Goal: Find specific page/section: Find specific page/section

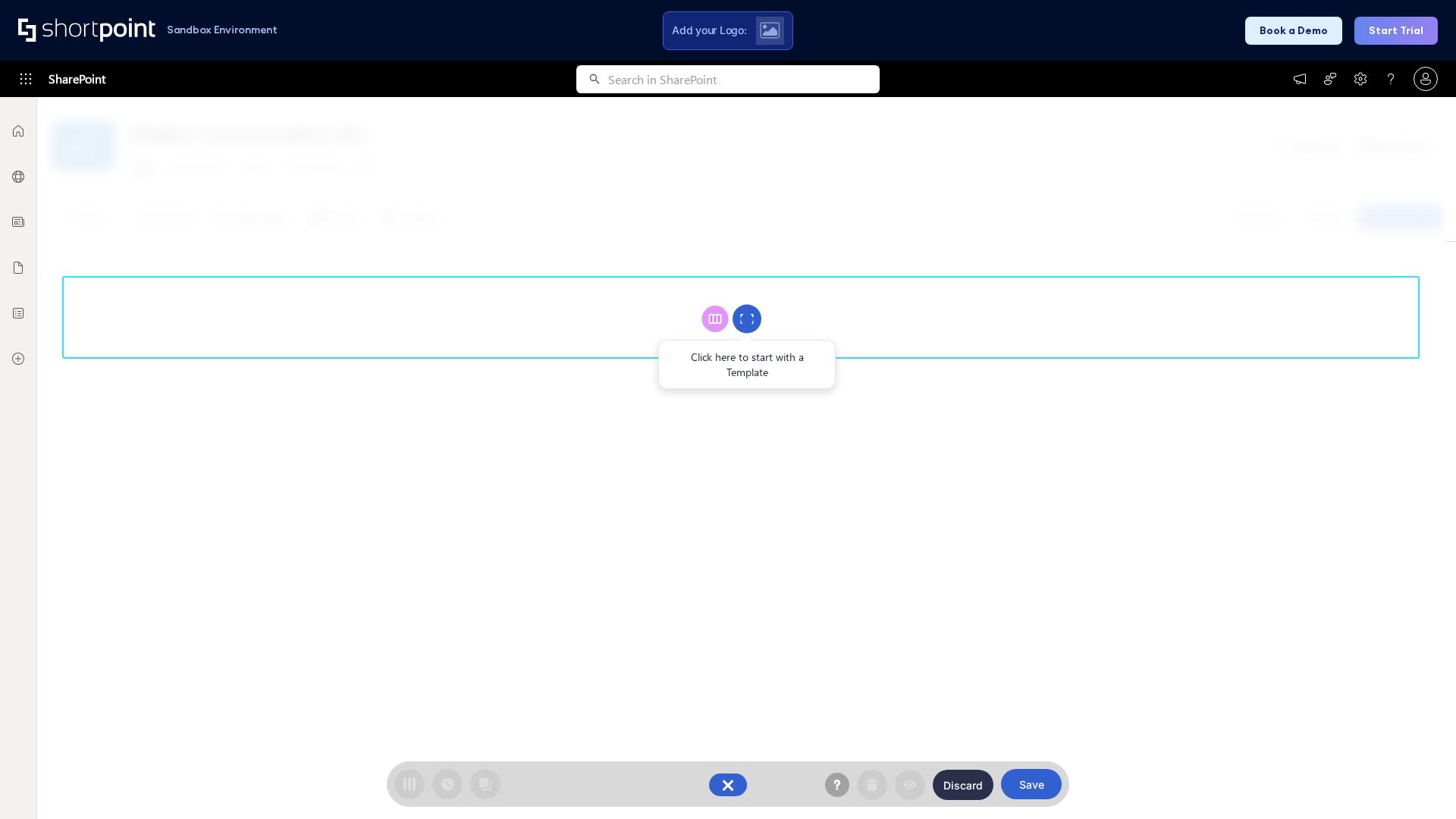
click at [747, 319] on circle at bounding box center [747, 320] width 29 height 29
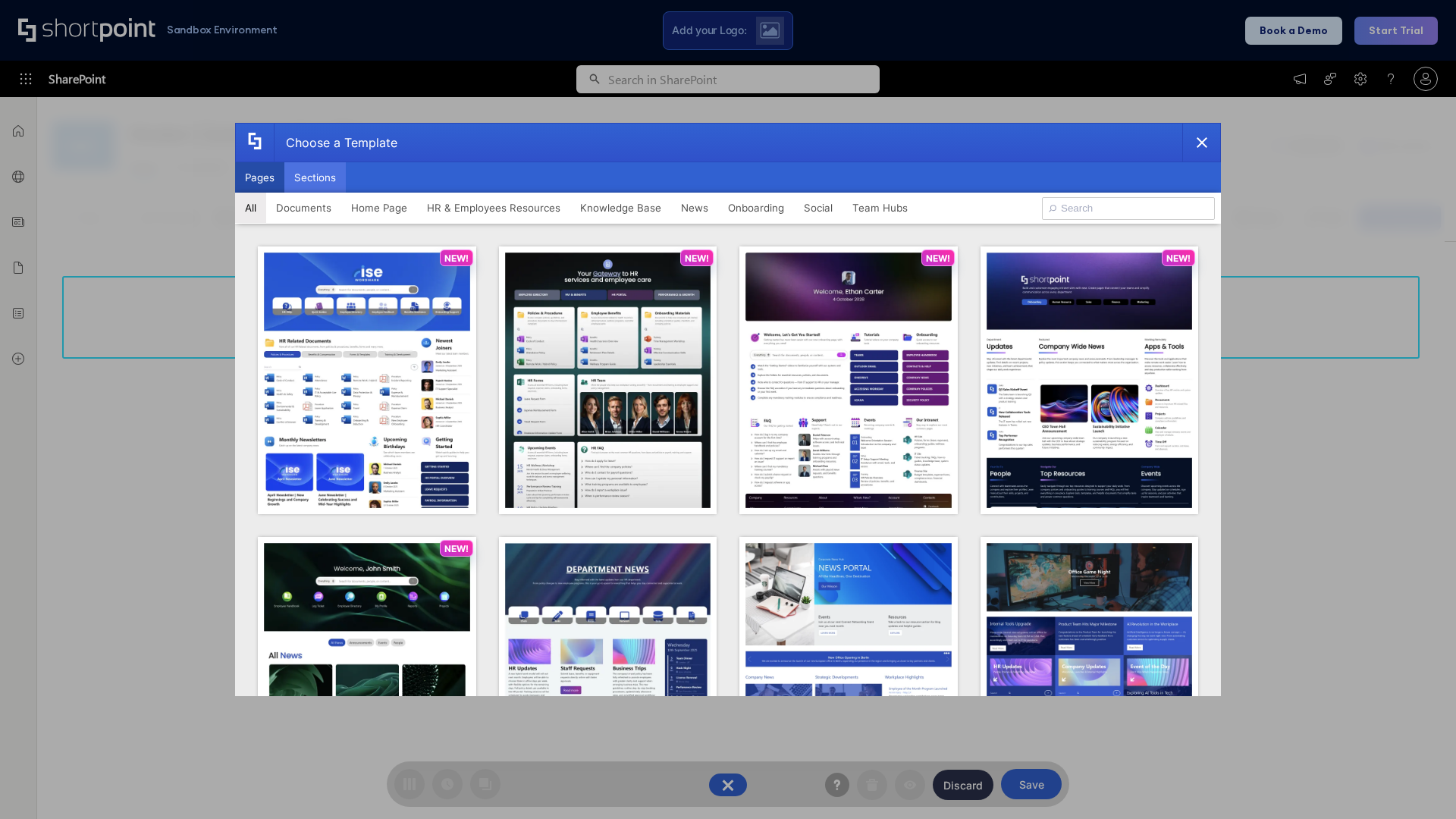
click at [315, 178] on button "Sections" at bounding box center [315, 177] width 61 height 30
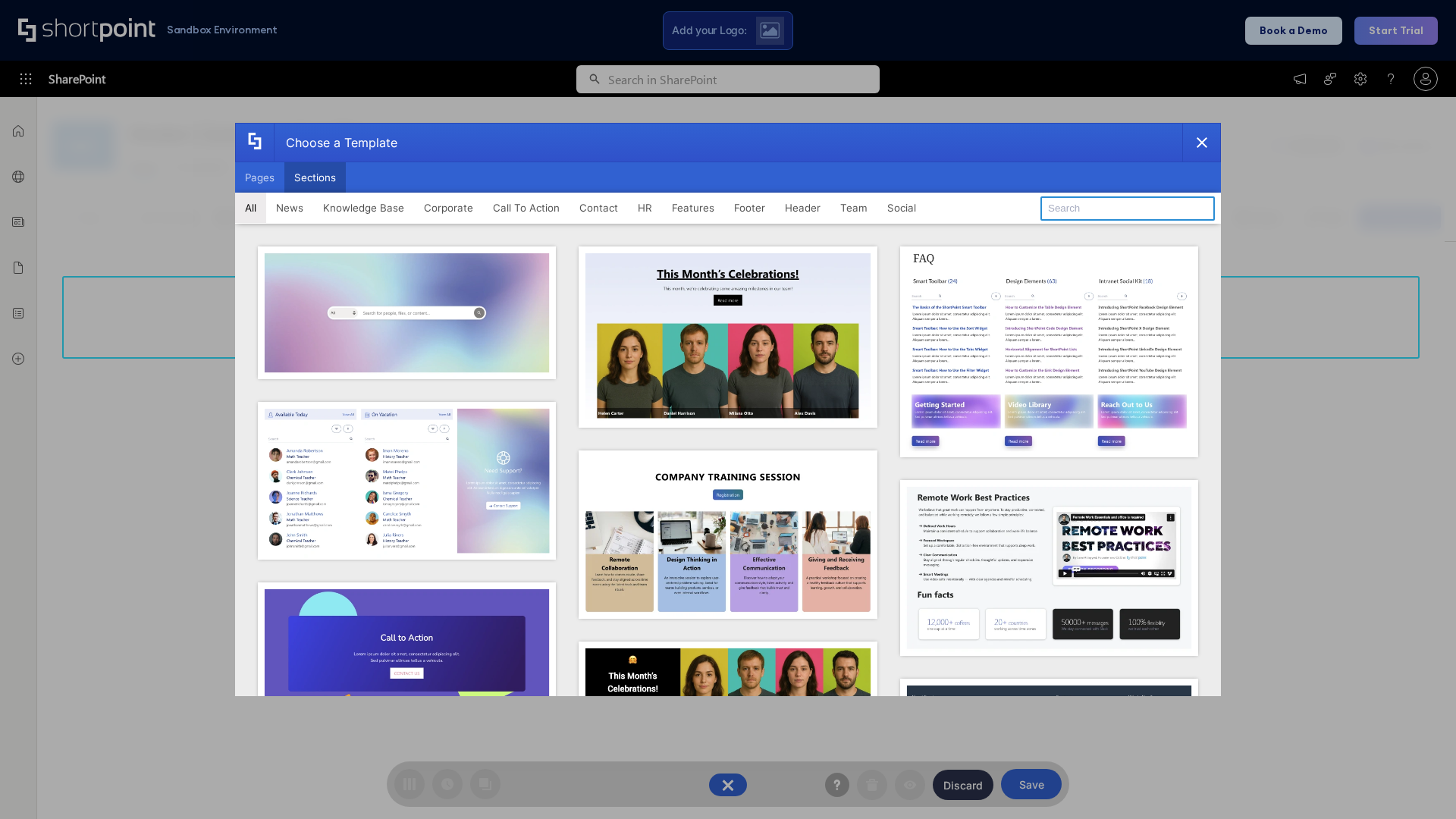
type input "Knowledge Base 4"
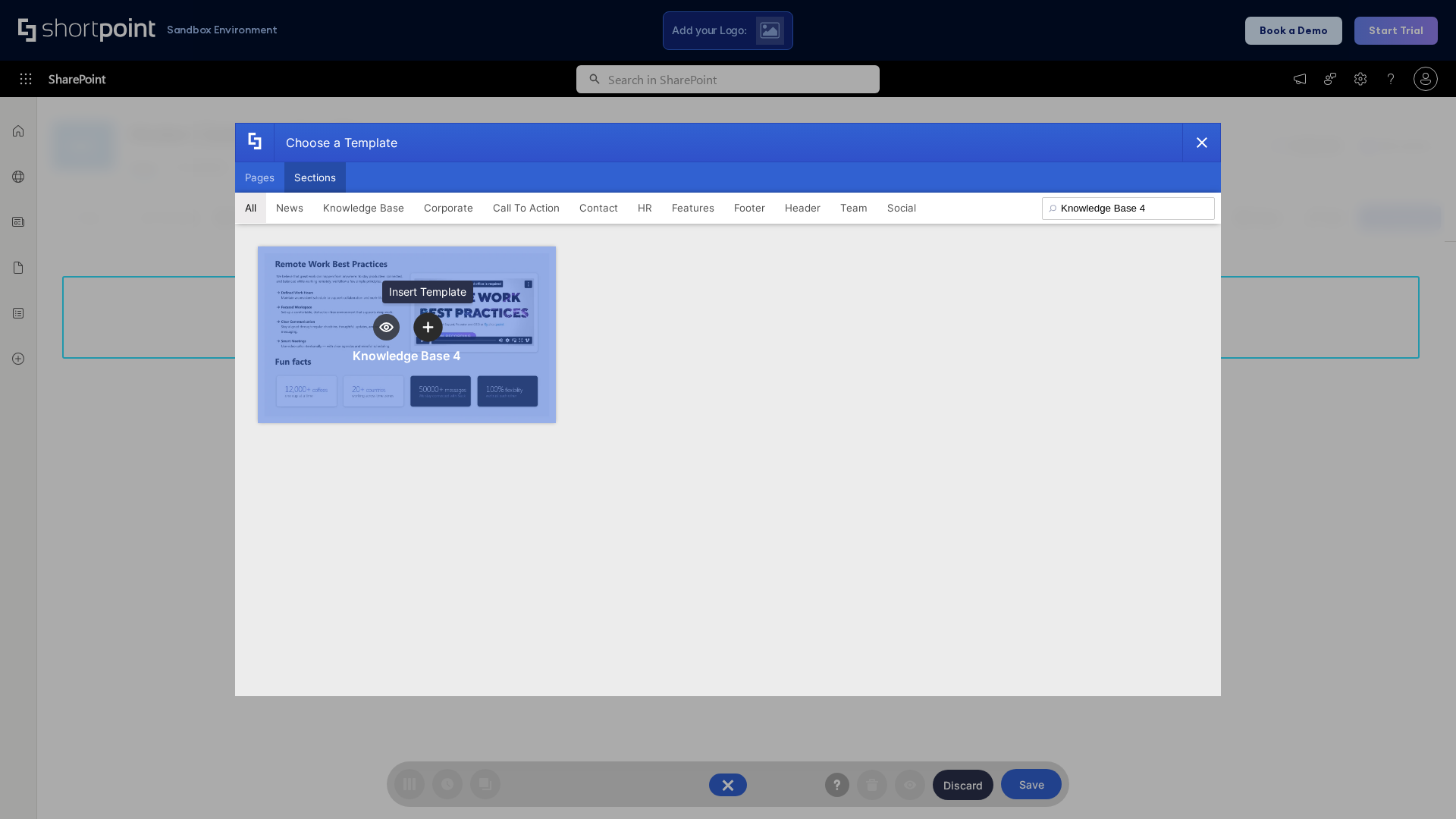
click at [427, 326] on icon "template selector" at bounding box center [427, 326] width 11 height 11
